Goal: Use online tool/utility: Utilize a website feature to perform a specific function

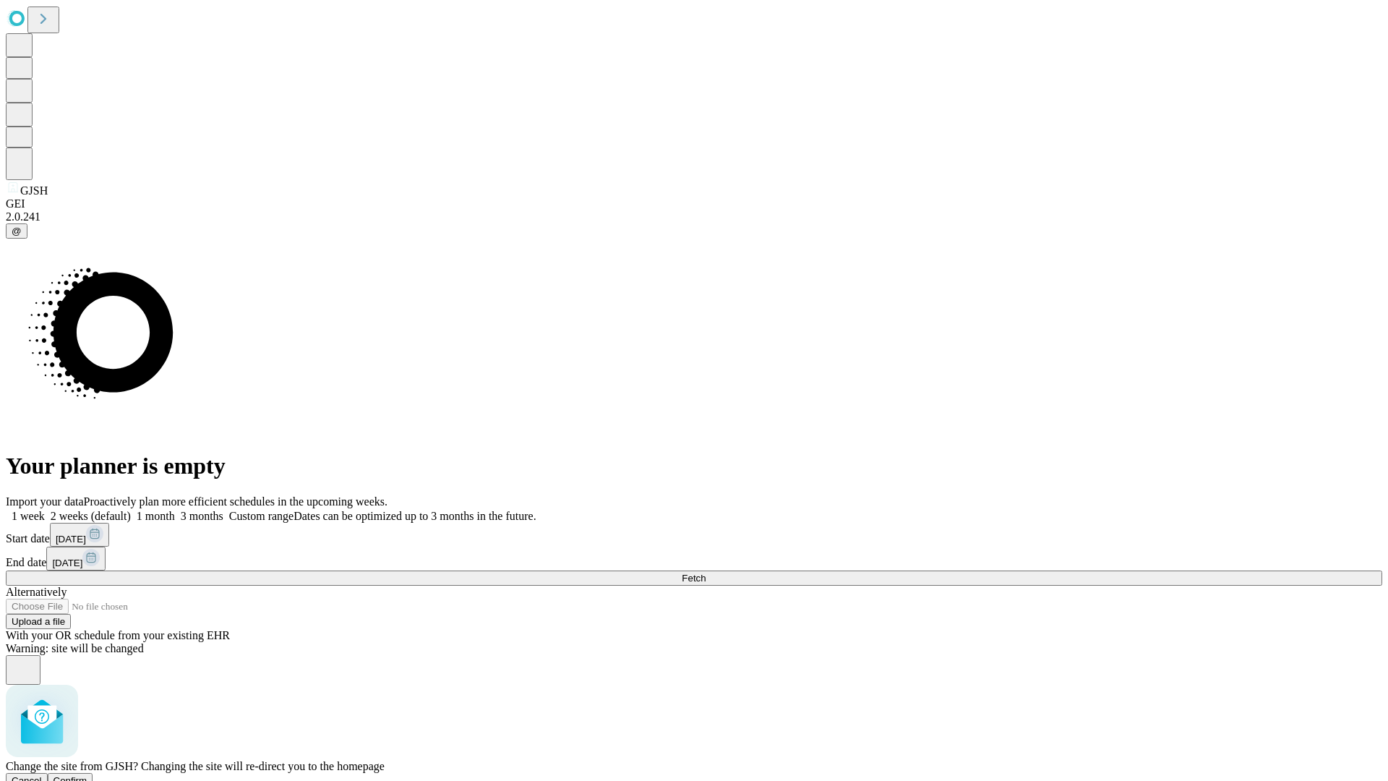
click at [88, 775] on span "Confirm" at bounding box center [71, 780] width 34 height 11
click at [131, 510] on label "2 weeks (default)" at bounding box center [88, 516] width 86 height 12
click at [706, 573] on span "Fetch" at bounding box center [694, 578] width 24 height 11
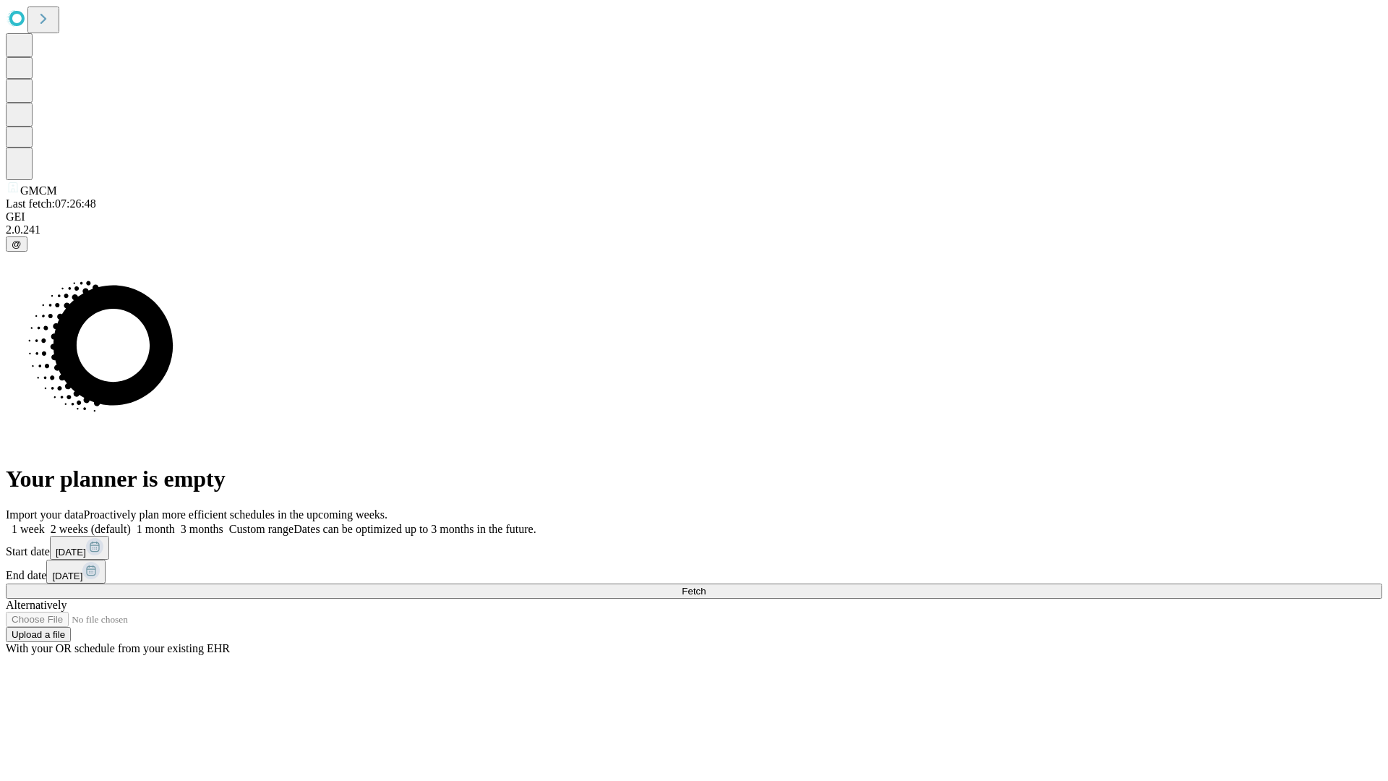
click at [131, 523] on label "2 weeks (default)" at bounding box center [88, 529] width 86 height 12
click at [706, 586] on span "Fetch" at bounding box center [694, 591] width 24 height 11
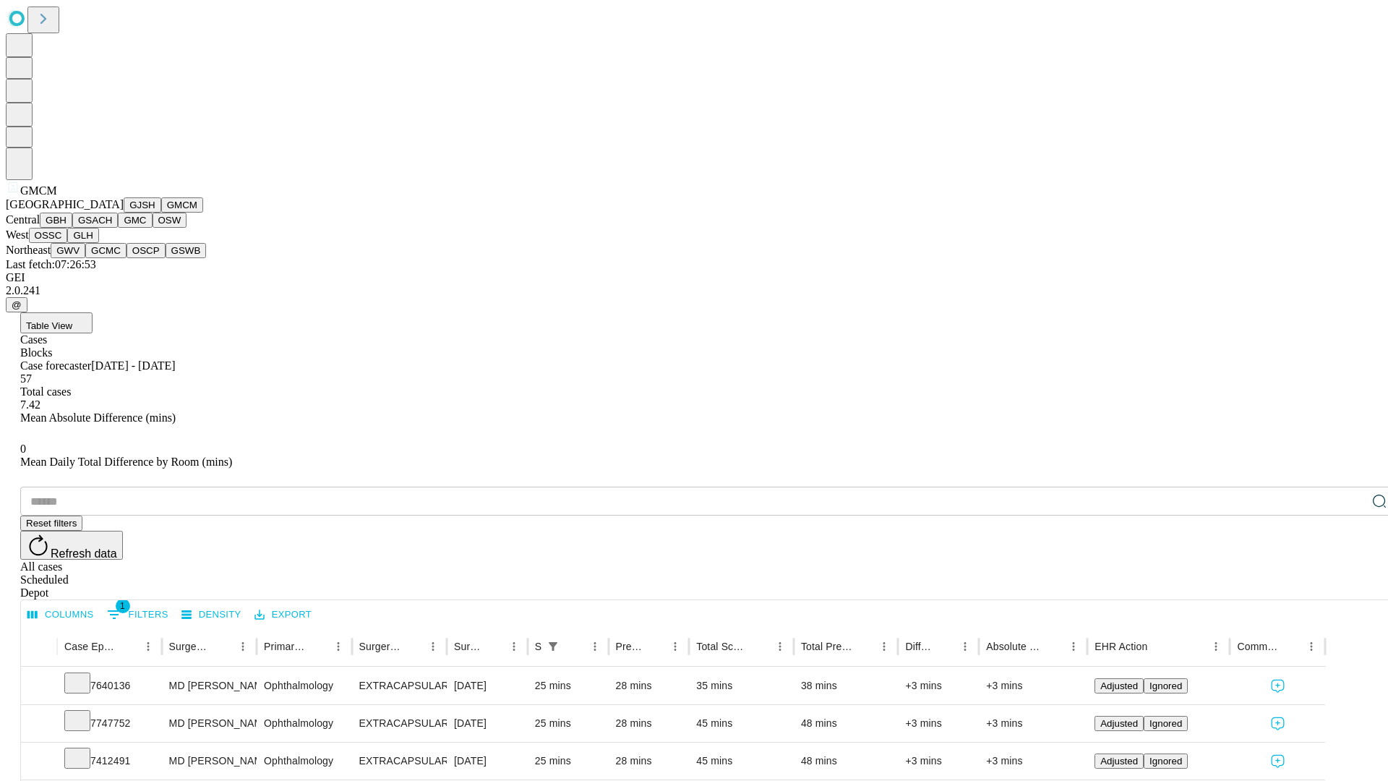
click at [72, 228] on button "GBH" at bounding box center [56, 220] width 33 height 15
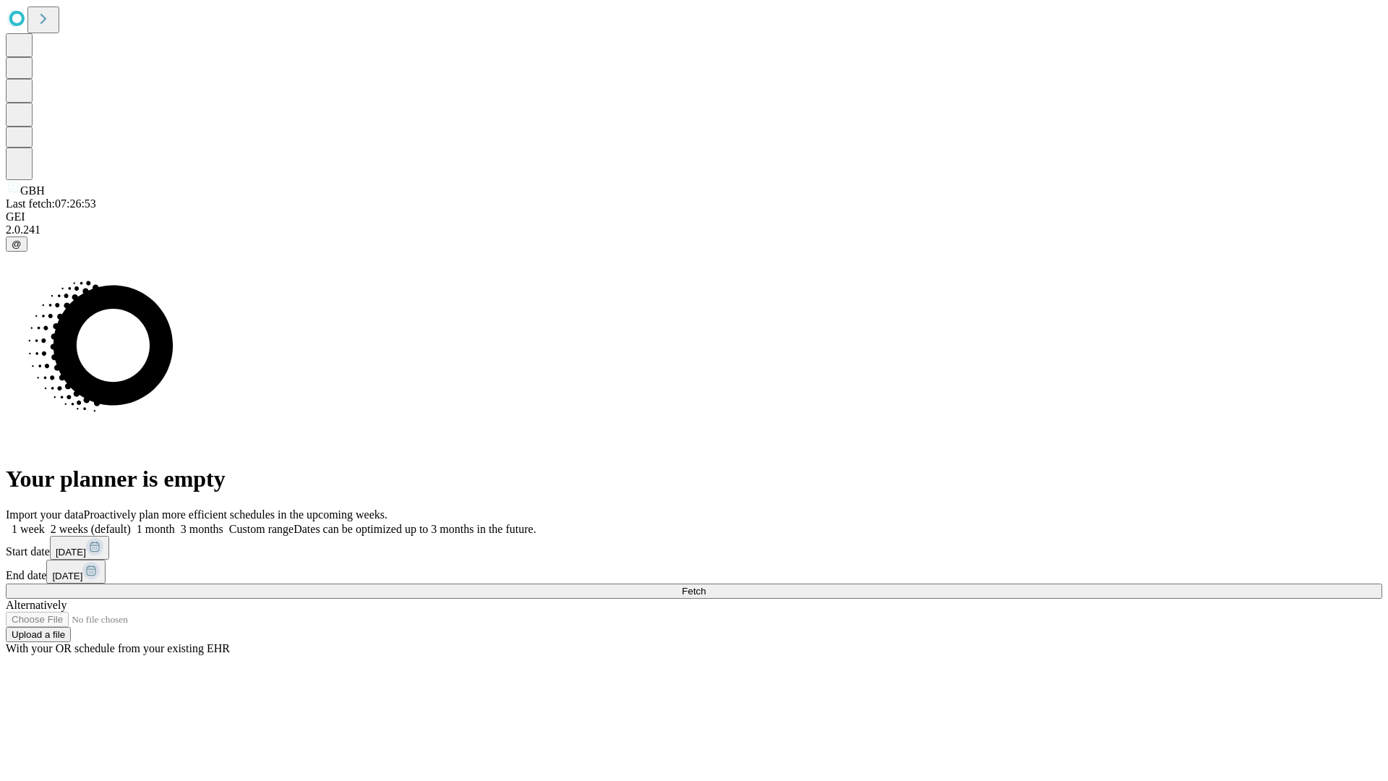
click at [706, 586] on span "Fetch" at bounding box center [694, 591] width 24 height 11
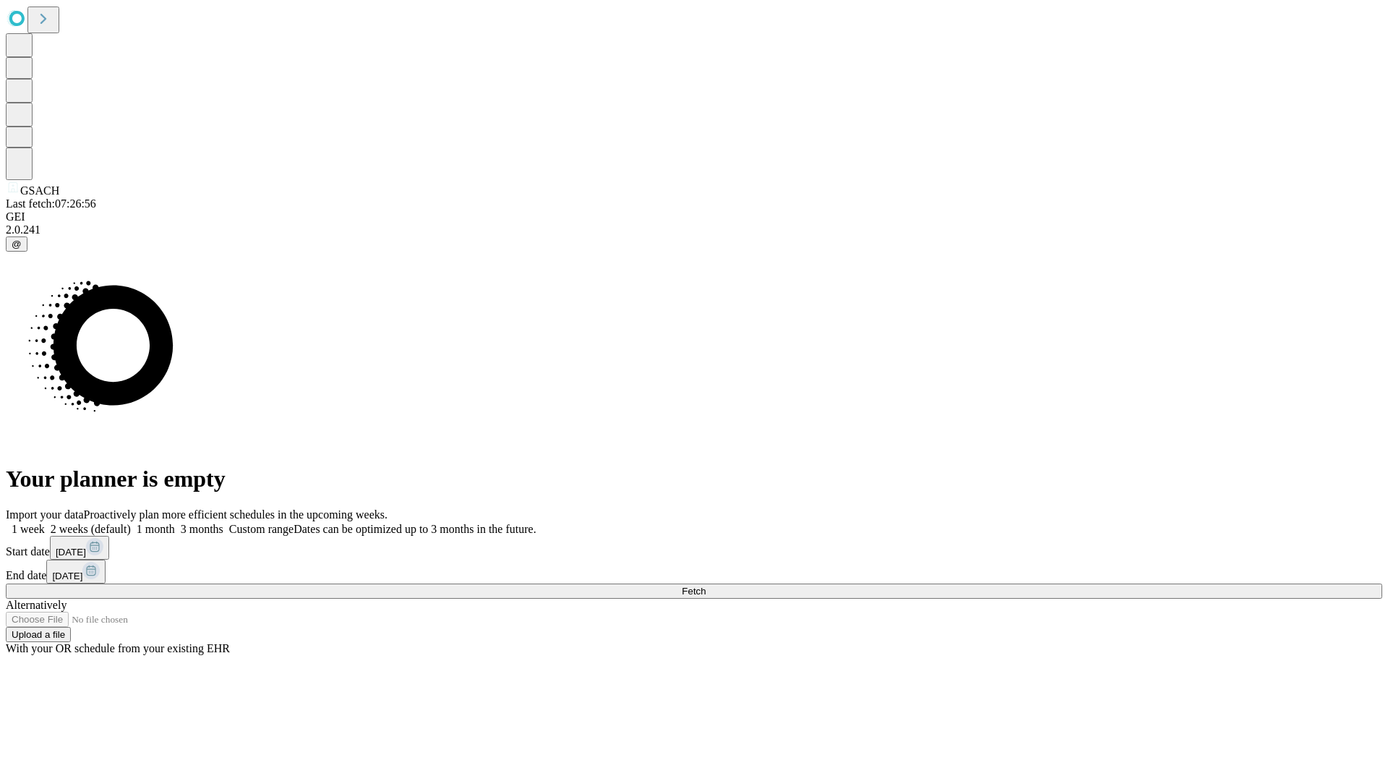
click at [131, 523] on label "2 weeks (default)" at bounding box center [88, 529] width 86 height 12
click at [706, 586] on span "Fetch" at bounding box center [694, 591] width 24 height 11
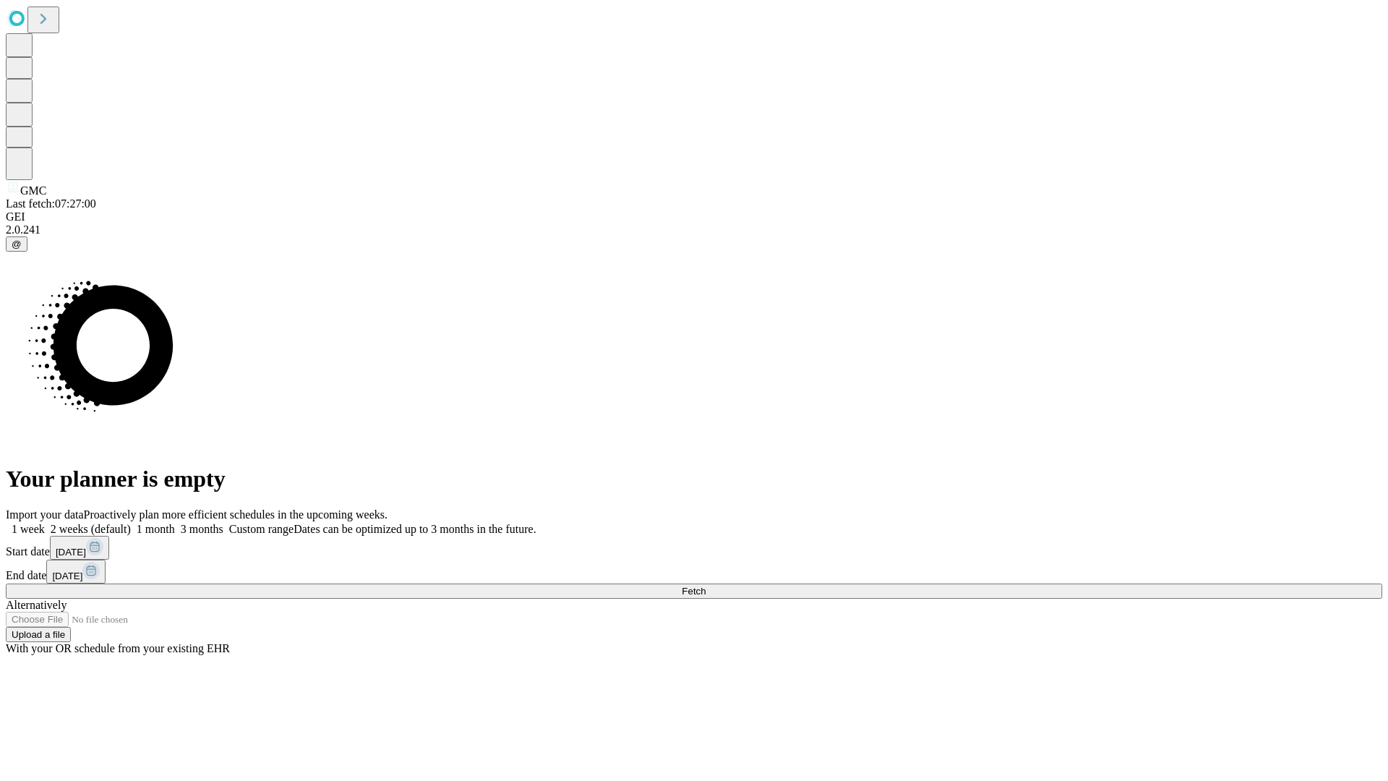
click at [706, 586] on span "Fetch" at bounding box center [694, 591] width 24 height 11
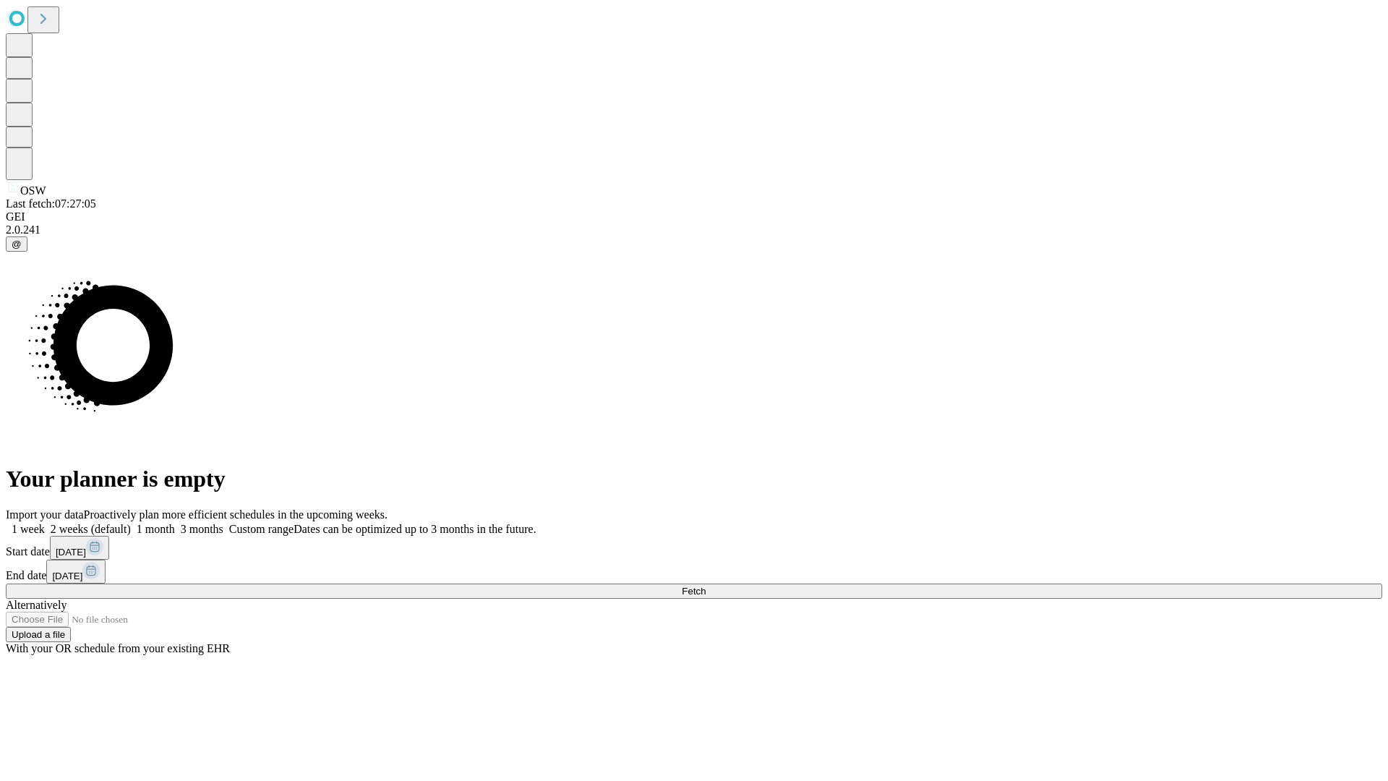
click at [706, 586] on span "Fetch" at bounding box center [694, 591] width 24 height 11
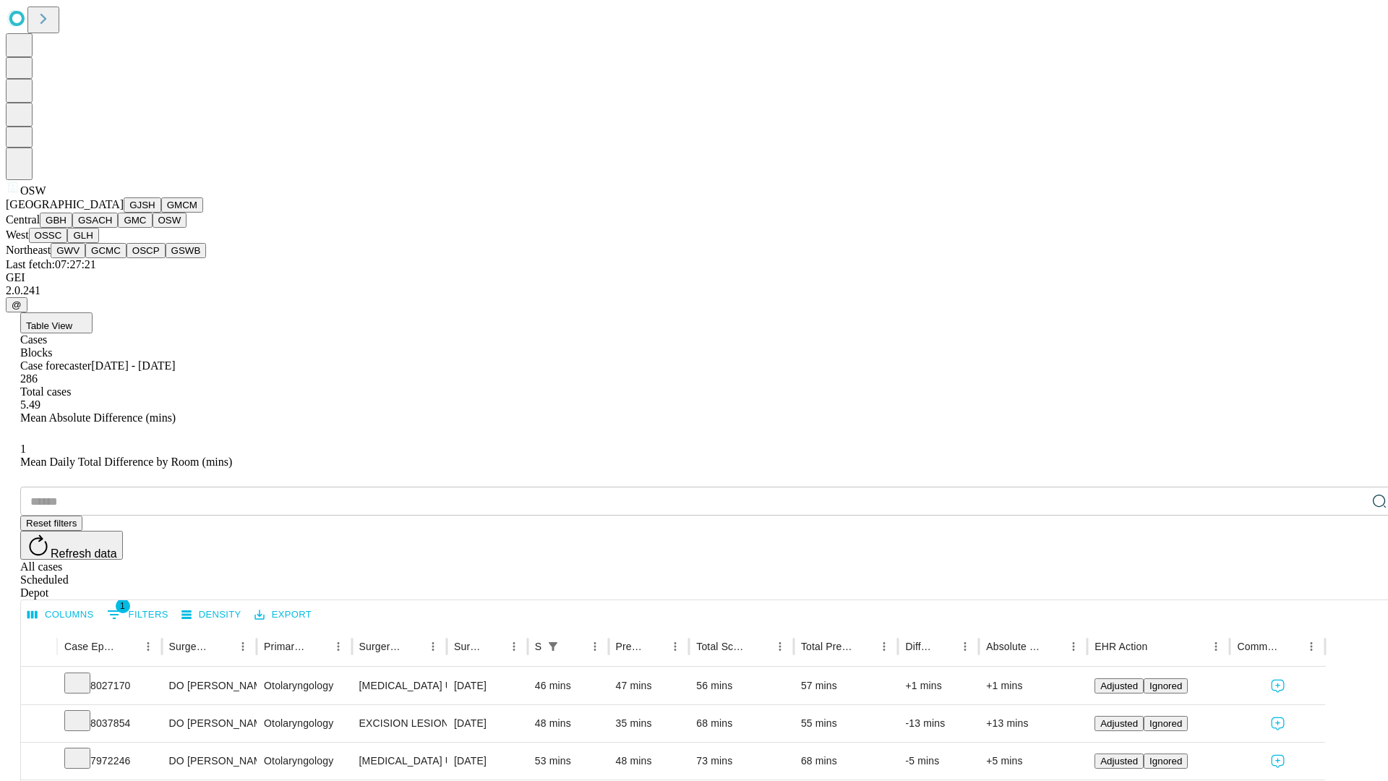
click at [68, 243] on button "OSSC" at bounding box center [48, 235] width 39 height 15
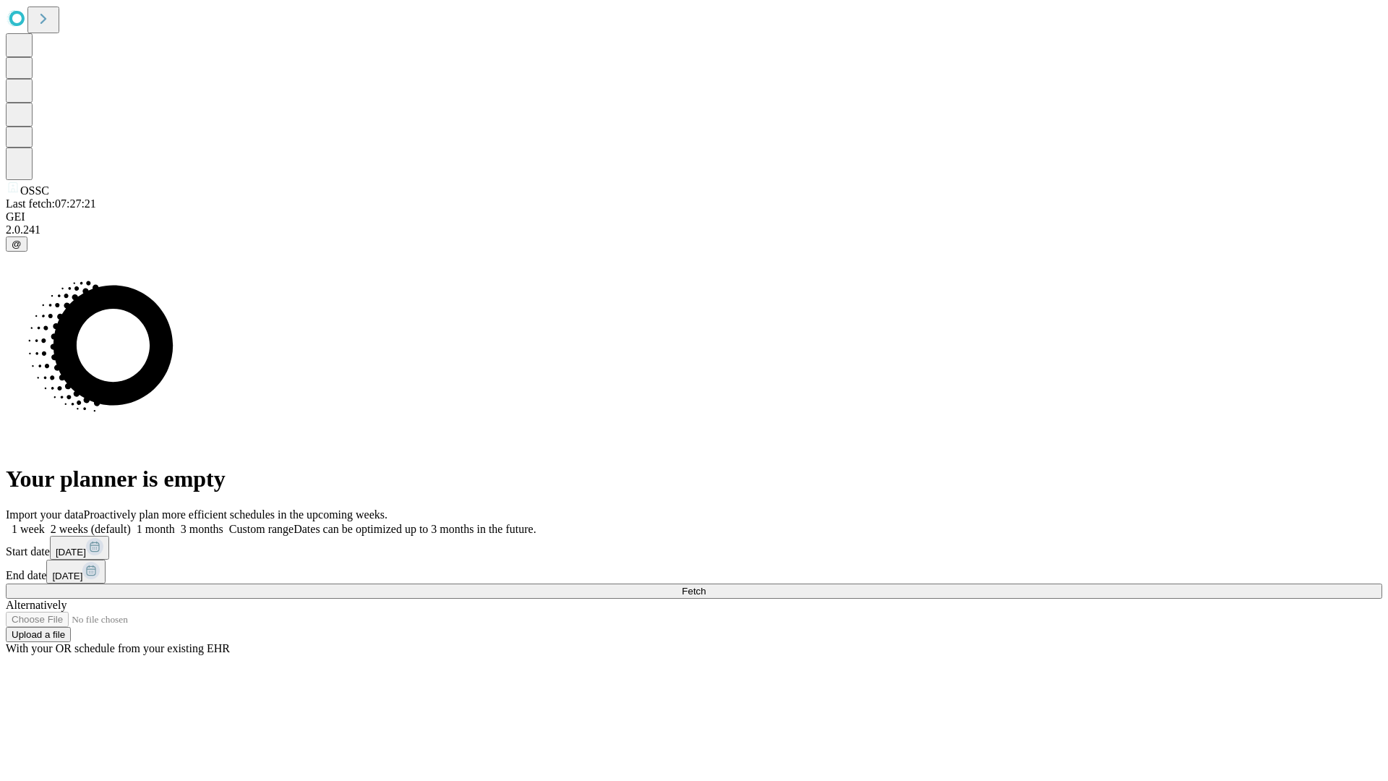
click at [131, 523] on label "2 weeks (default)" at bounding box center [88, 529] width 86 height 12
click at [706, 586] on span "Fetch" at bounding box center [694, 591] width 24 height 11
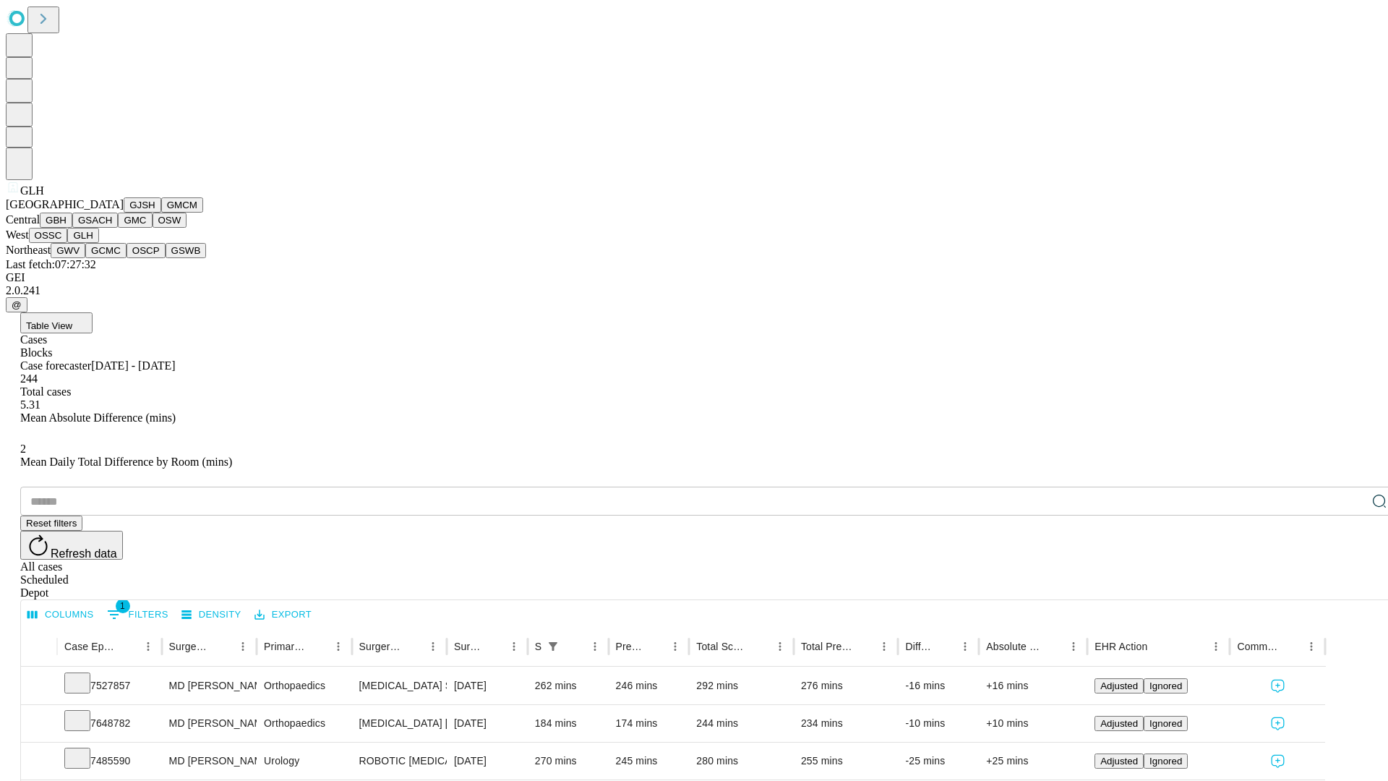
click at [85, 258] on button "GWV" at bounding box center [68, 250] width 35 height 15
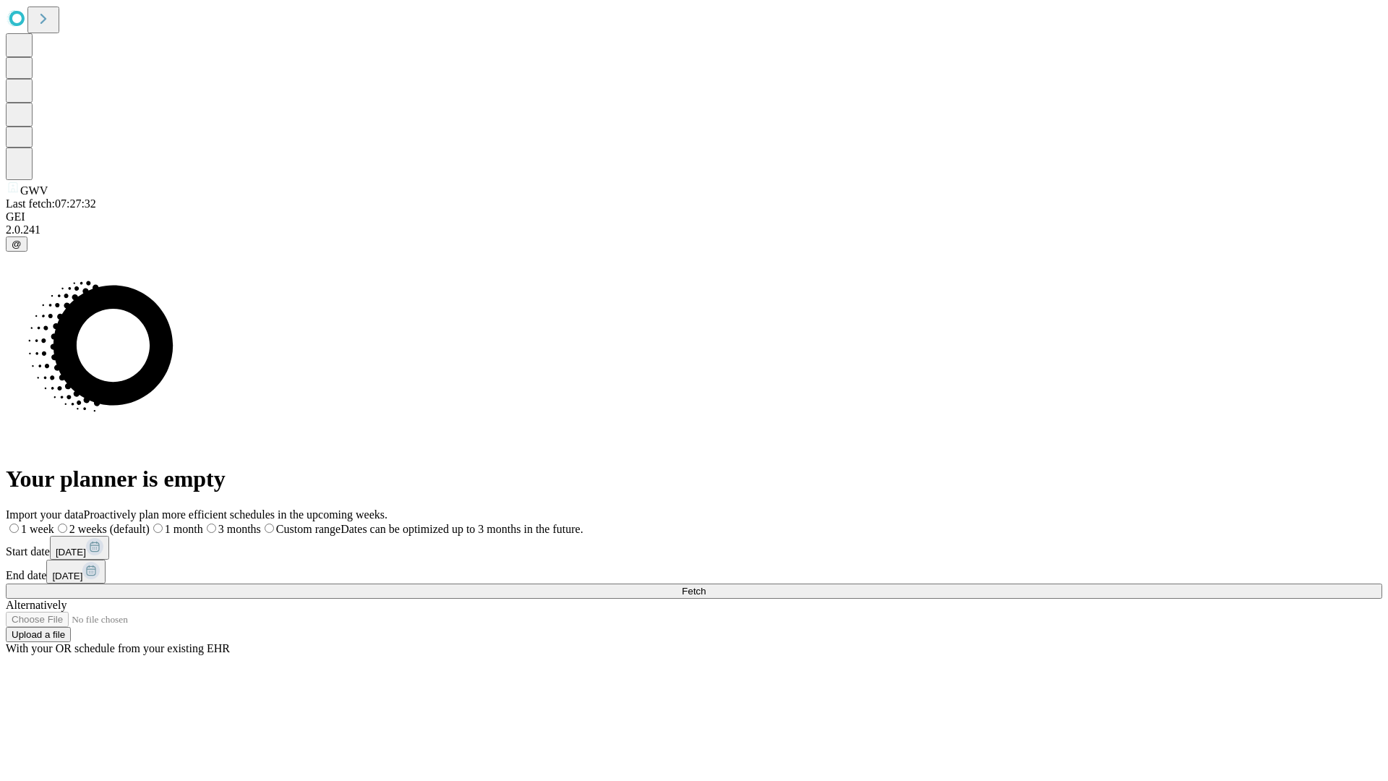
click at [150, 523] on label "2 weeks (default)" at bounding box center [101, 529] width 95 height 12
click at [706, 586] on span "Fetch" at bounding box center [694, 591] width 24 height 11
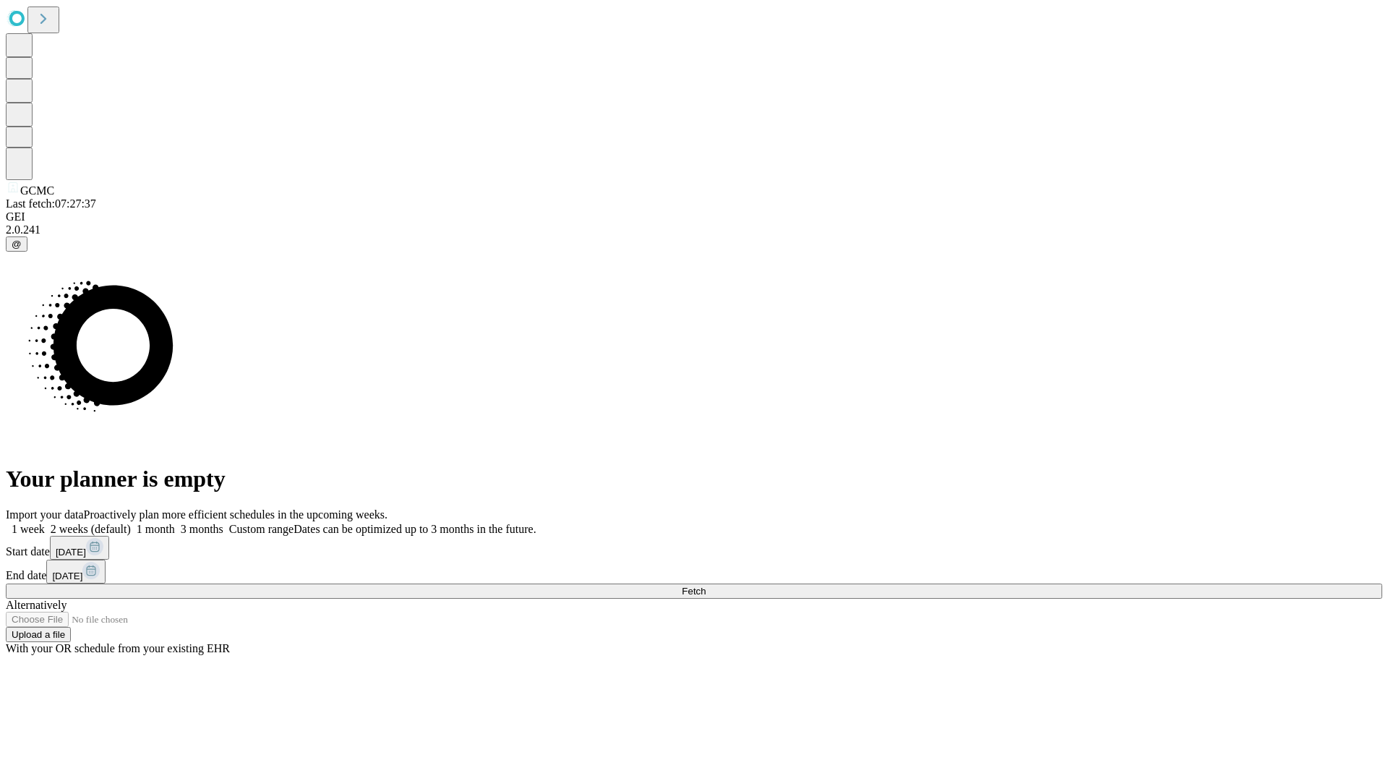
click at [131, 523] on label "2 weeks (default)" at bounding box center [88, 529] width 86 height 12
click at [706, 586] on span "Fetch" at bounding box center [694, 591] width 24 height 11
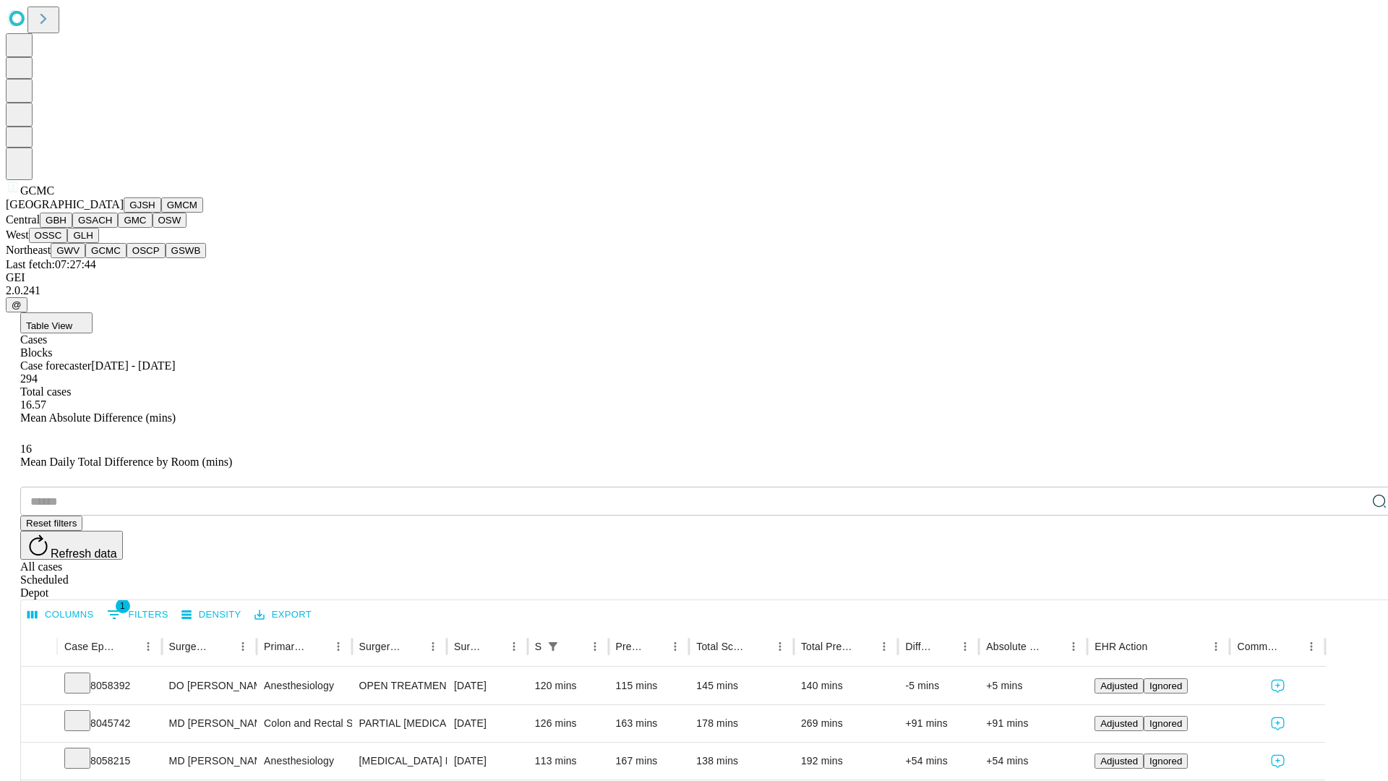
click at [127, 258] on button "OSCP" at bounding box center [146, 250] width 39 height 15
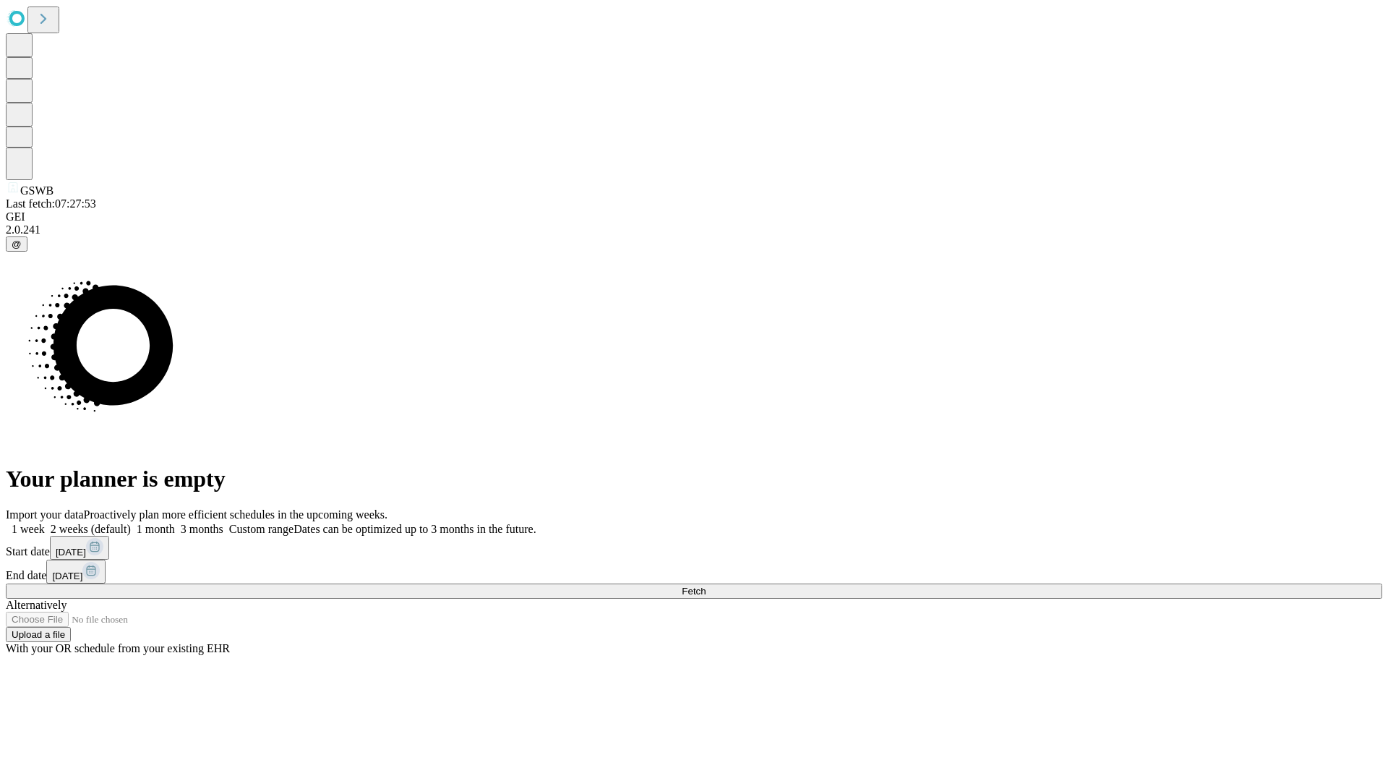
click at [131, 523] on label "2 weeks (default)" at bounding box center [88, 529] width 86 height 12
click at [706, 586] on span "Fetch" at bounding box center [694, 591] width 24 height 11
